Goal: Use online tool/utility: Utilize a website feature to perform a specific function

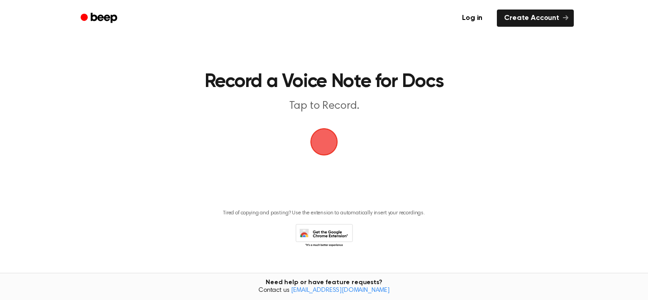
click at [324, 142] on span "button" at bounding box center [324, 142] width 38 height 38
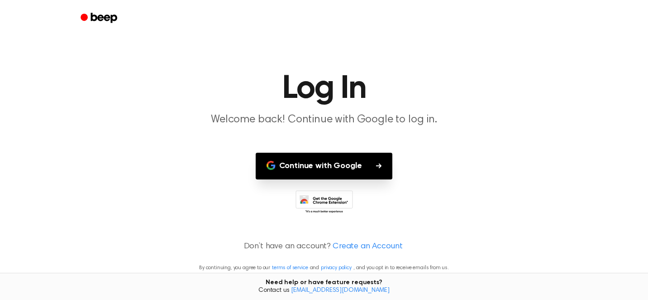
click at [368, 162] on button "Continue with Google" at bounding box center [324, 165] width 137 height 27
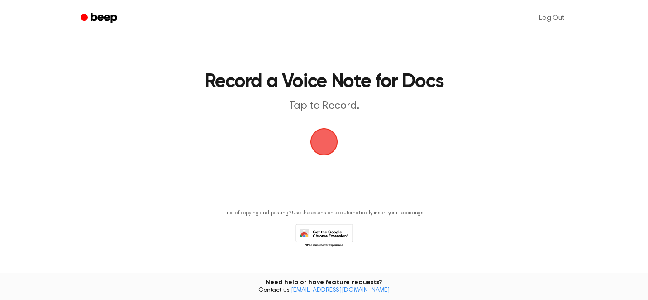
click at [325, 137] on span "button" at bounding box center [324, 142] width 46 height 46
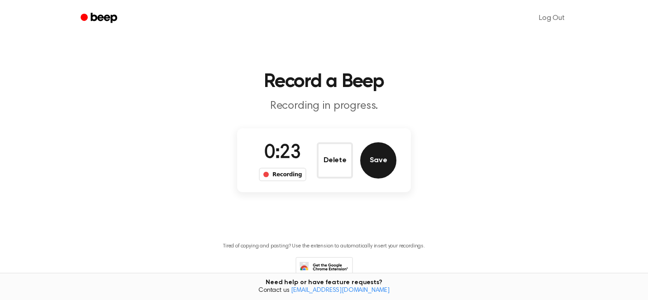
click at [380, 166] on button "Save" at bounding box center [378, 160] width 36 height 36
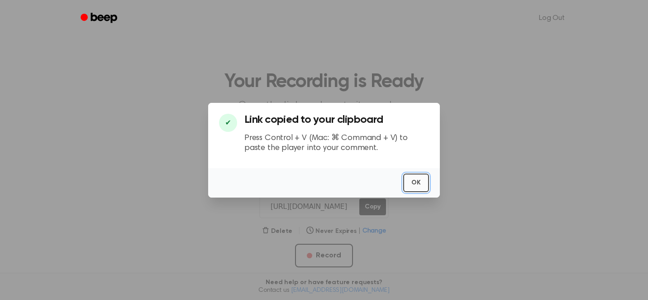
click at [415, 179] on button "OK" at bounding box center [416, 182] width 26 height 19
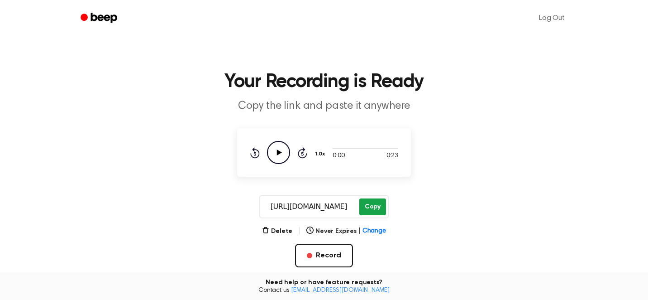
click at [372, 205] on button "Copy" at bounding box center [372, 206] width 27 height 17
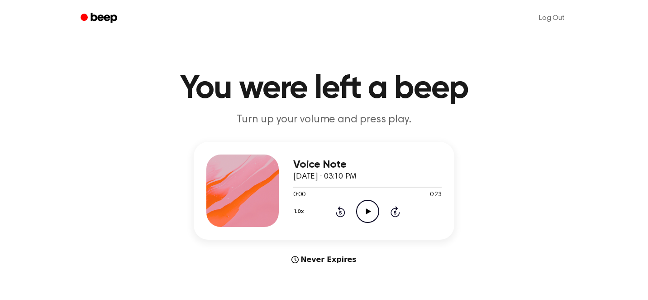
click at [367, 210] on icon at bounding box center [368, 211] width 5 height 6
